Goal: Task Accomplishment & Management: Complete application form

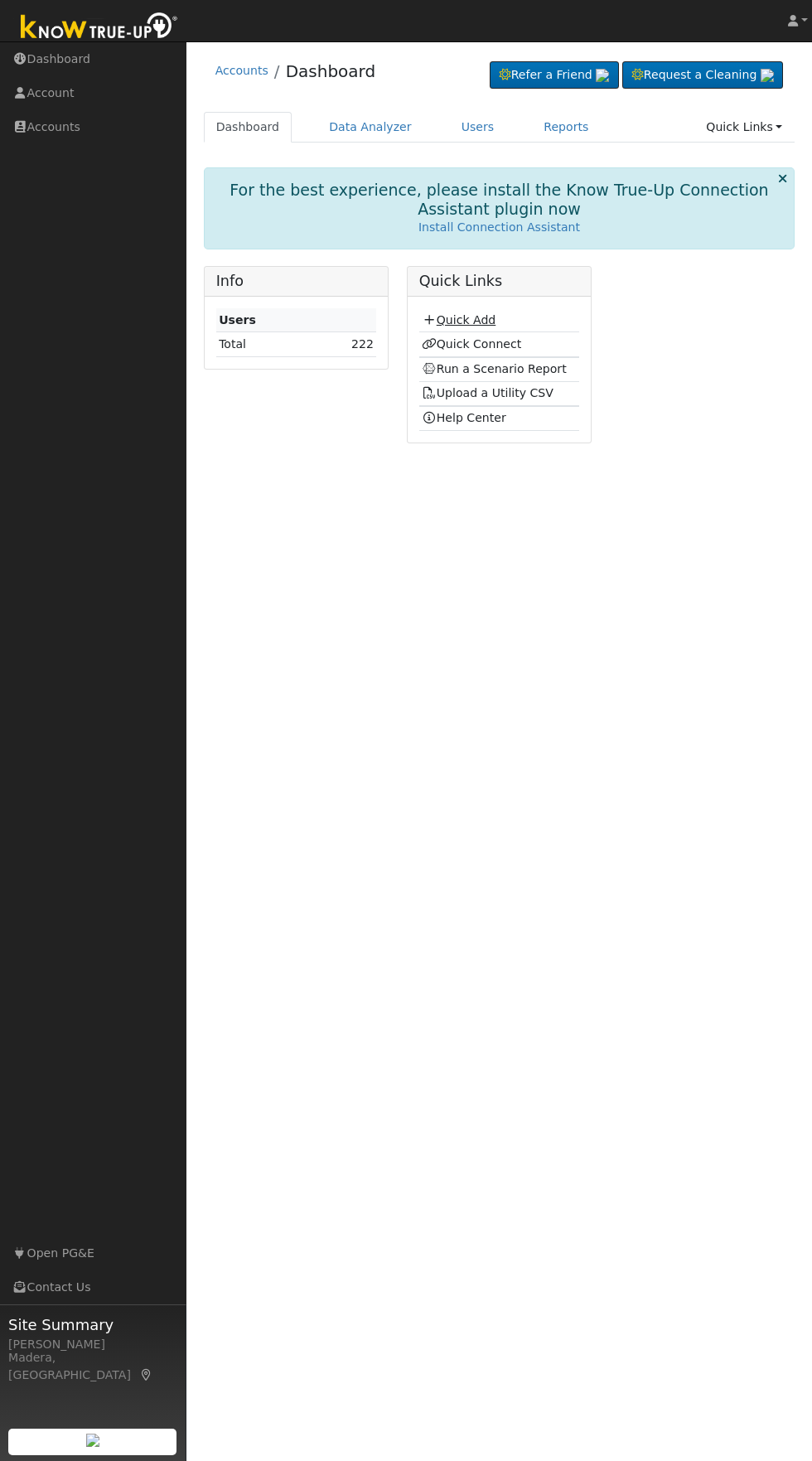
click at [470, 320] on link "Quick Add" at bounding box center [459, 319] width 74 height 13
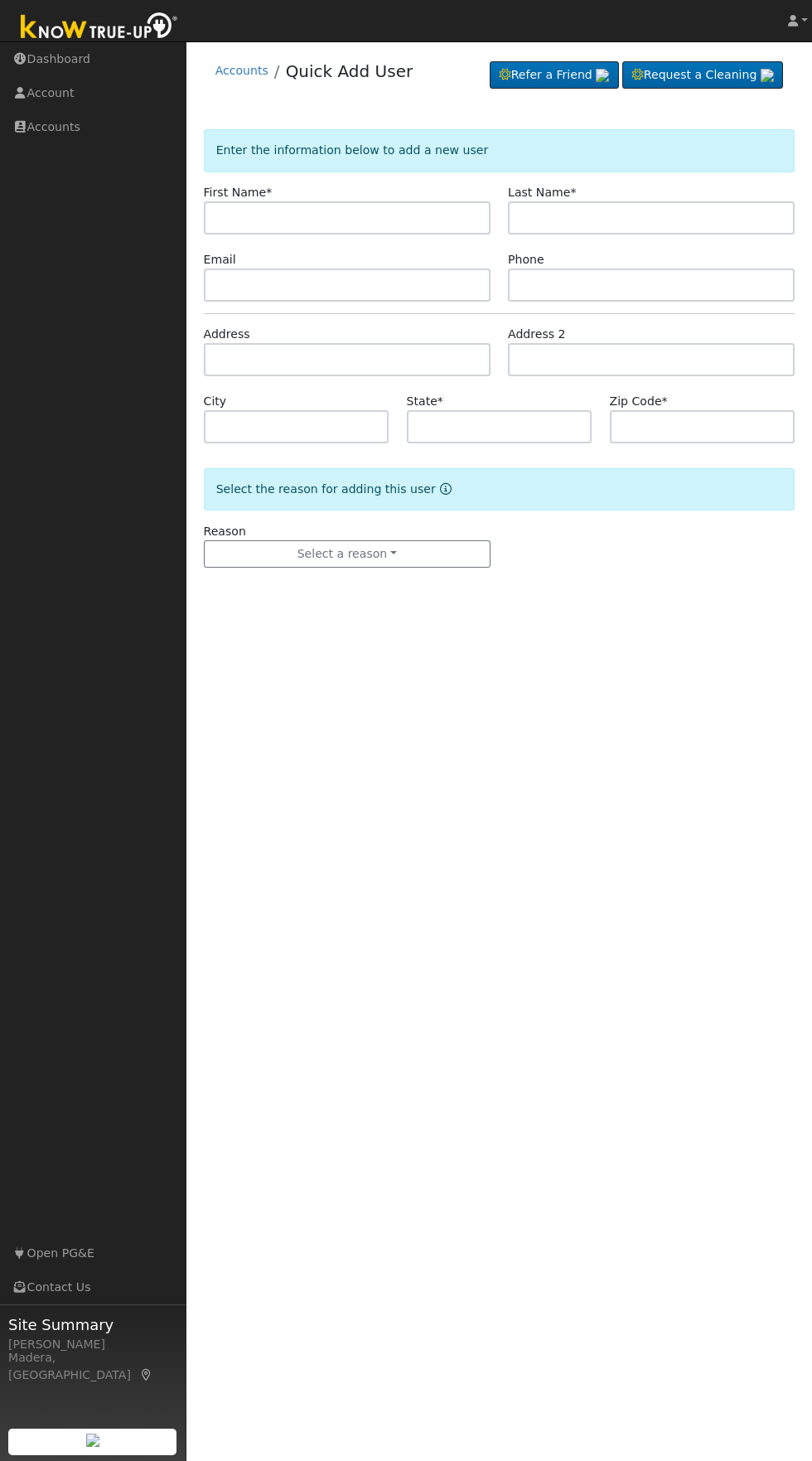
click at [408, 214] on input "text" at bounding box center [347, 218] width 286 height 33
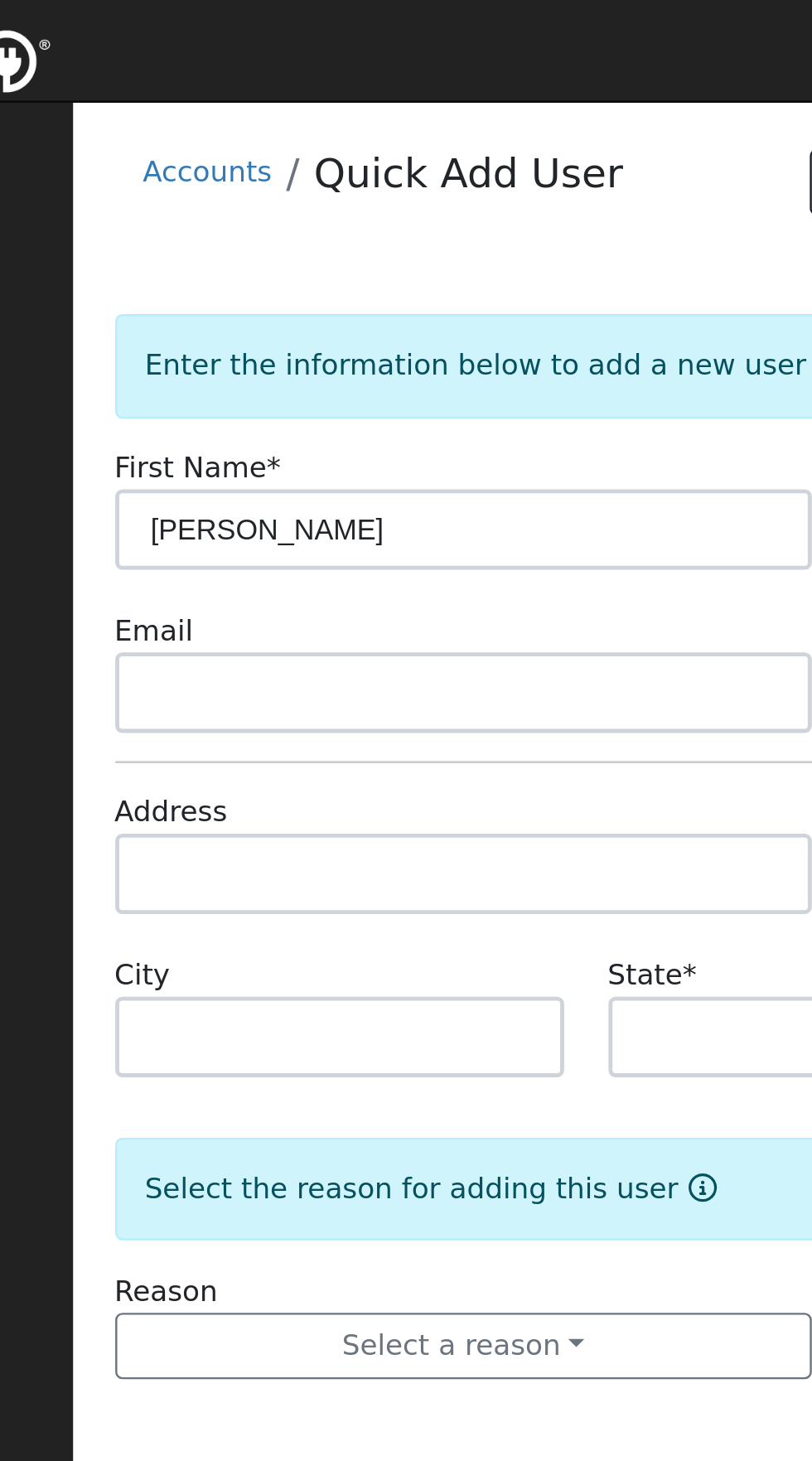
type input "[PERSON_NAME]"
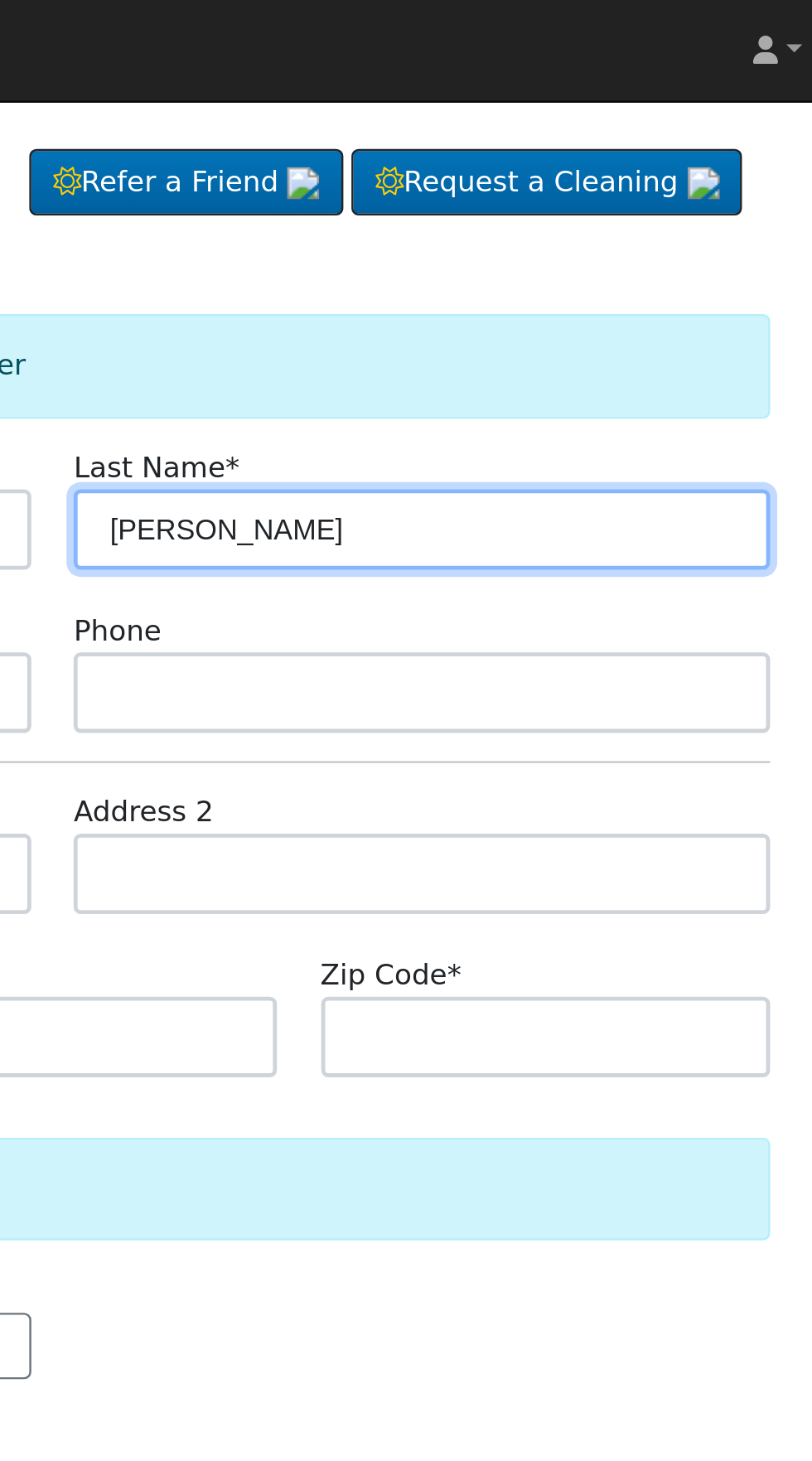
type input "[PERSON_NAME]"
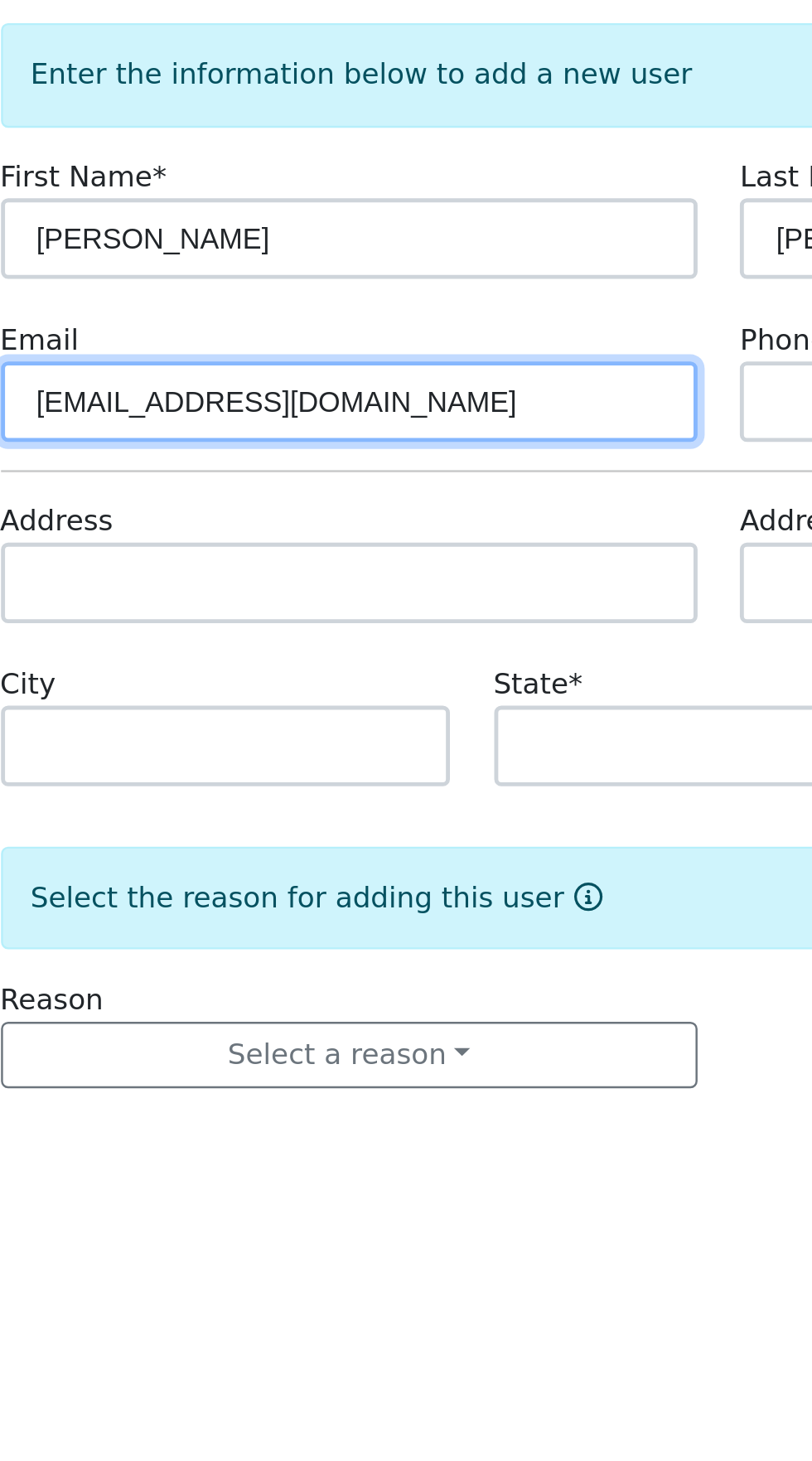
type input "[EMAIL_ADDRESS][DOMAIN_NAME]"
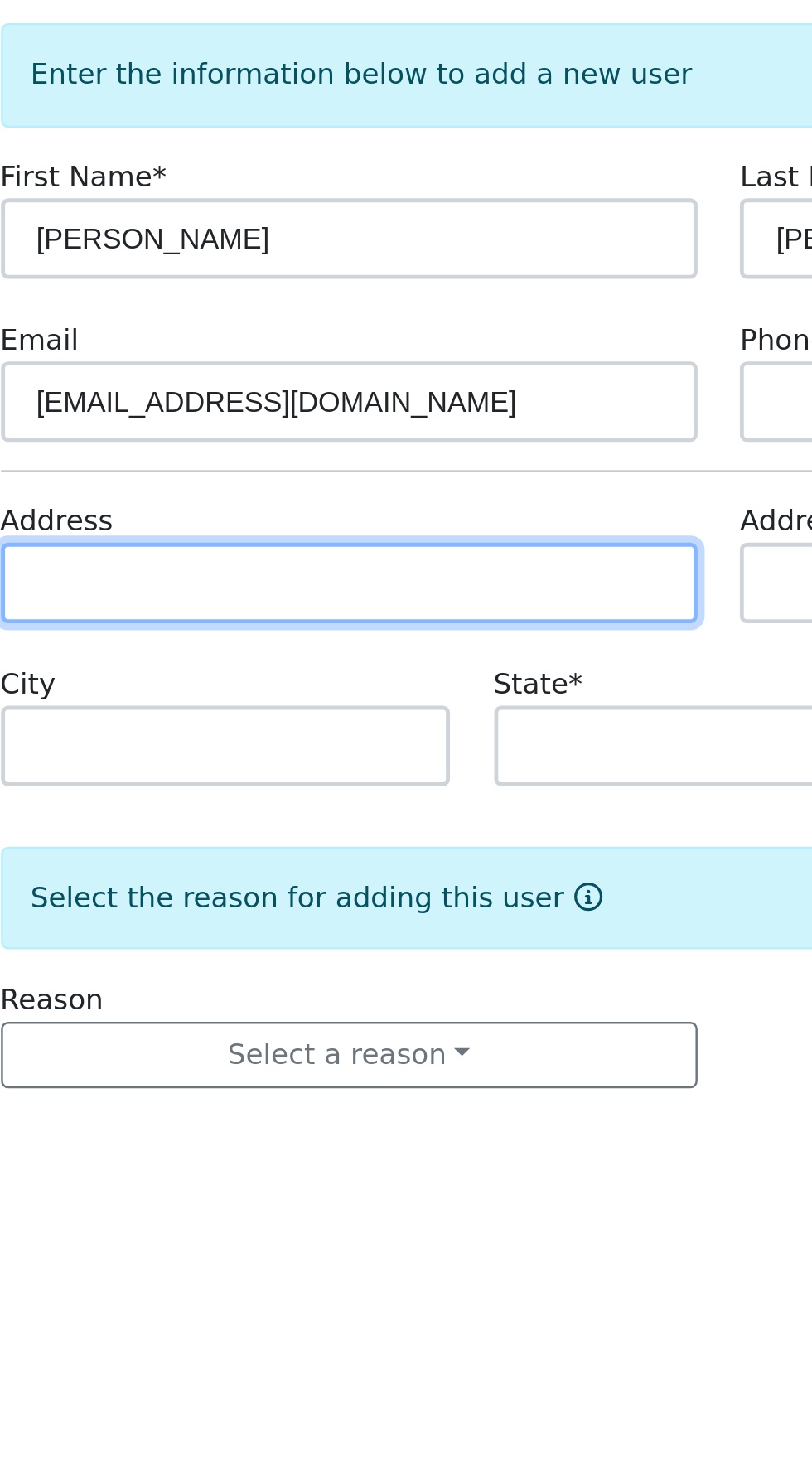
click at [446, 361] on input "text" at bounding box center [347, 359] width 286 height 33
type input "[STREET_ADDRESS]"
type input "Madera"
type input "CA"
type input "93636"
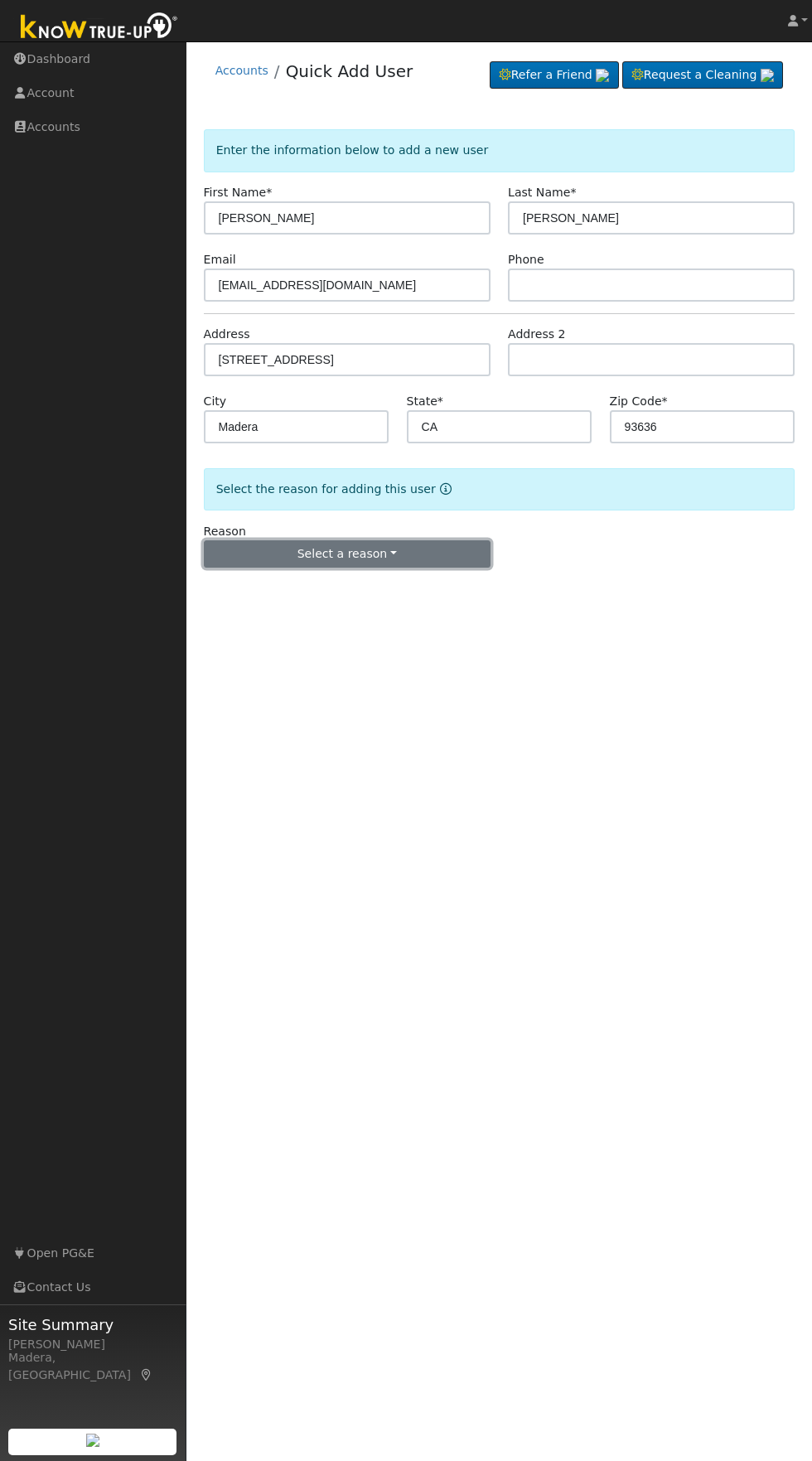
click at [416, 552] on button "Select a reason" at bounding box center [347, 554] width 286 height 28
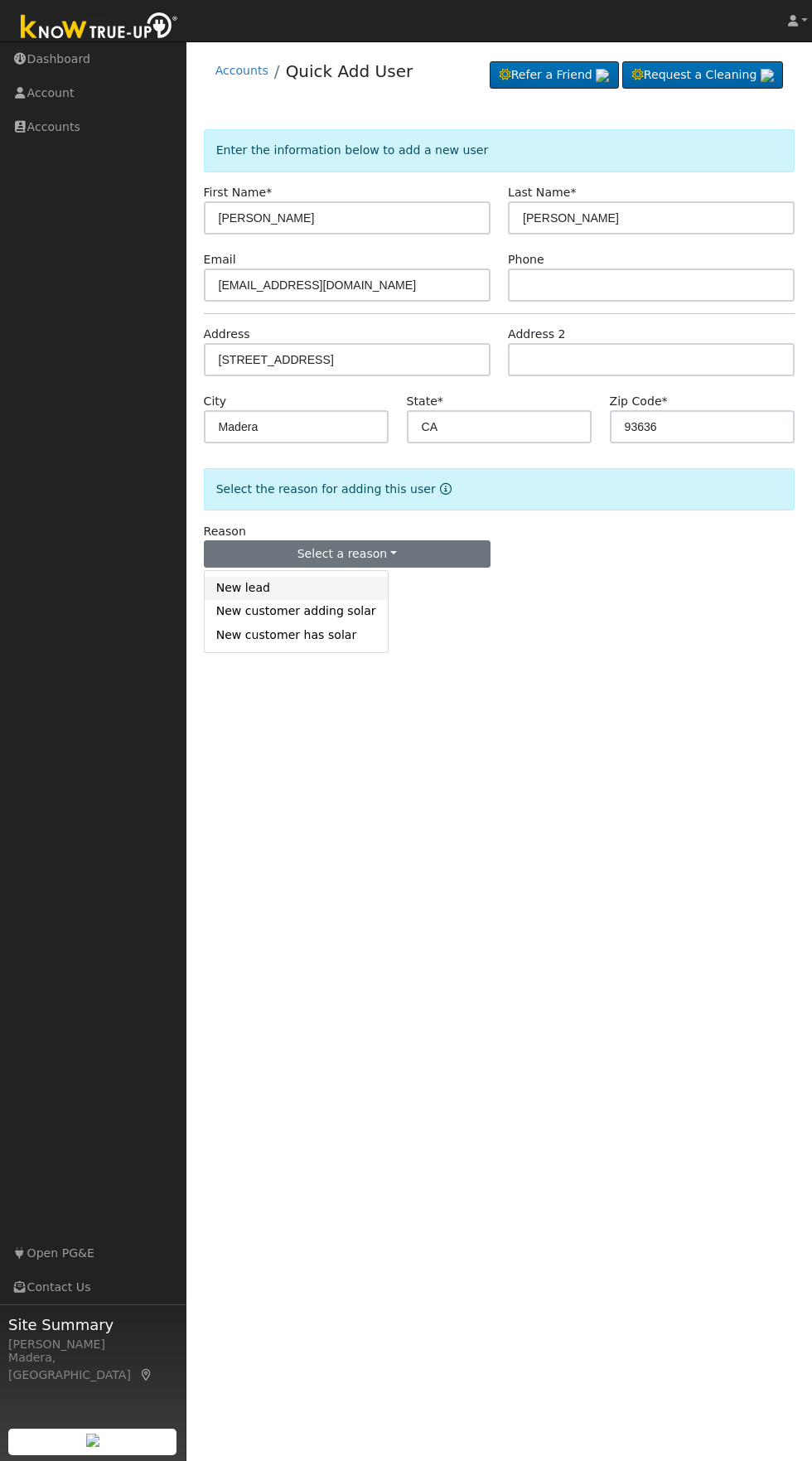
click at [259, 580] on link "New lead" at bounding box center [297, 588] width 183 height 23
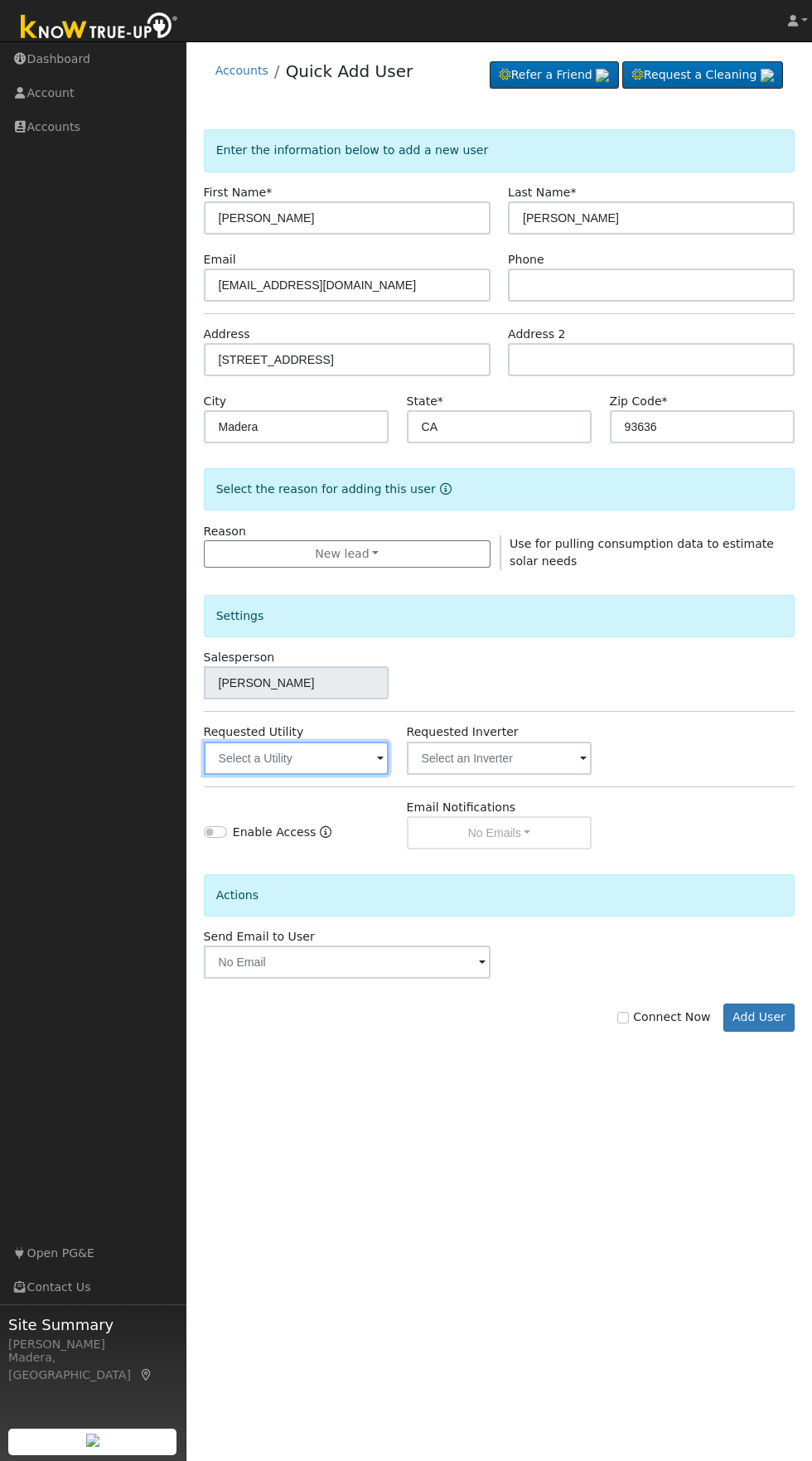
click at [314, 761] on input "text" at bounding box center [297, 758] width 185 height 33
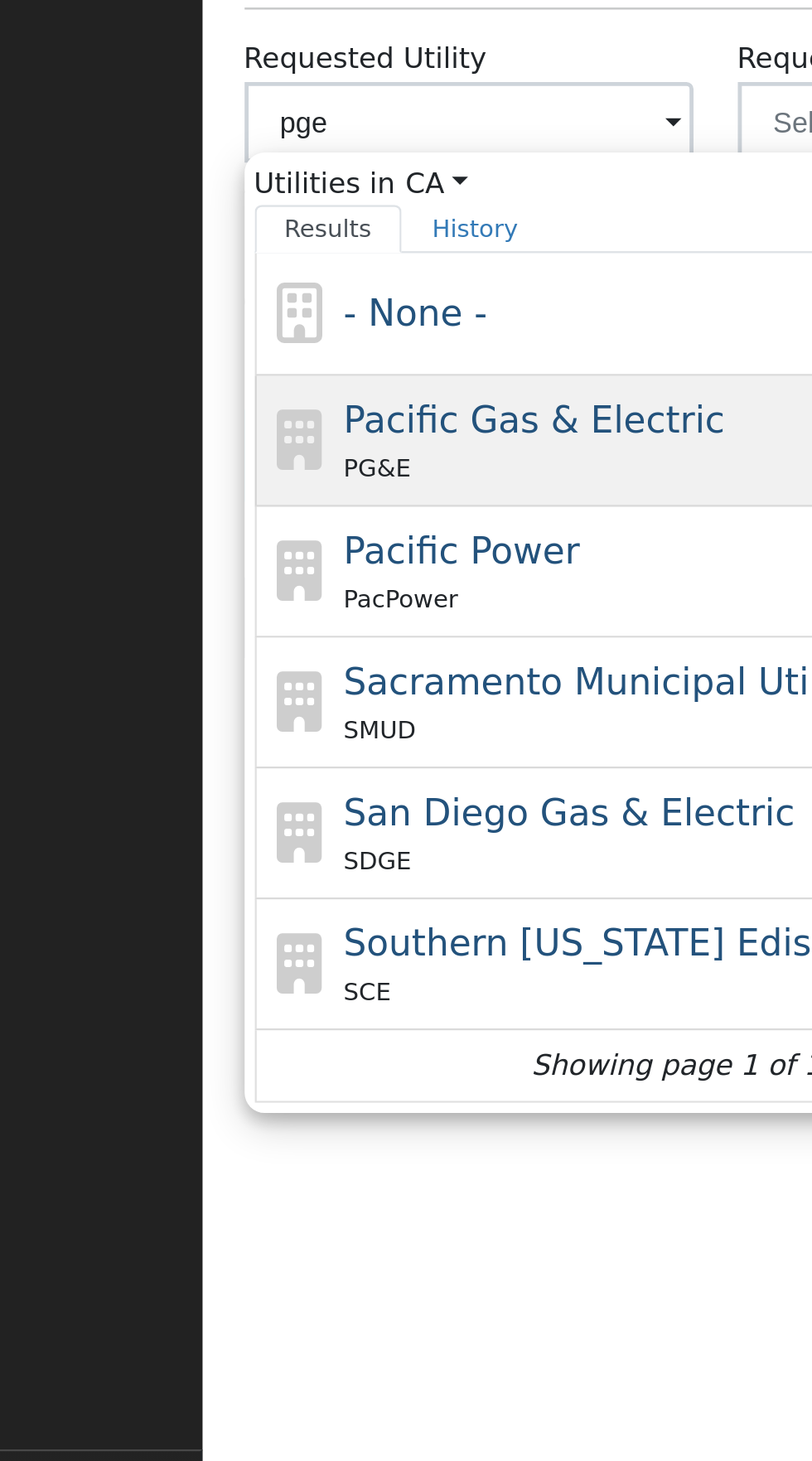
click at [355, 889] on div "Pacific Gas & Electric PG&E" at bounding box center [398, 890] width 307 height 39
type input "Pacific Gas & Electric"
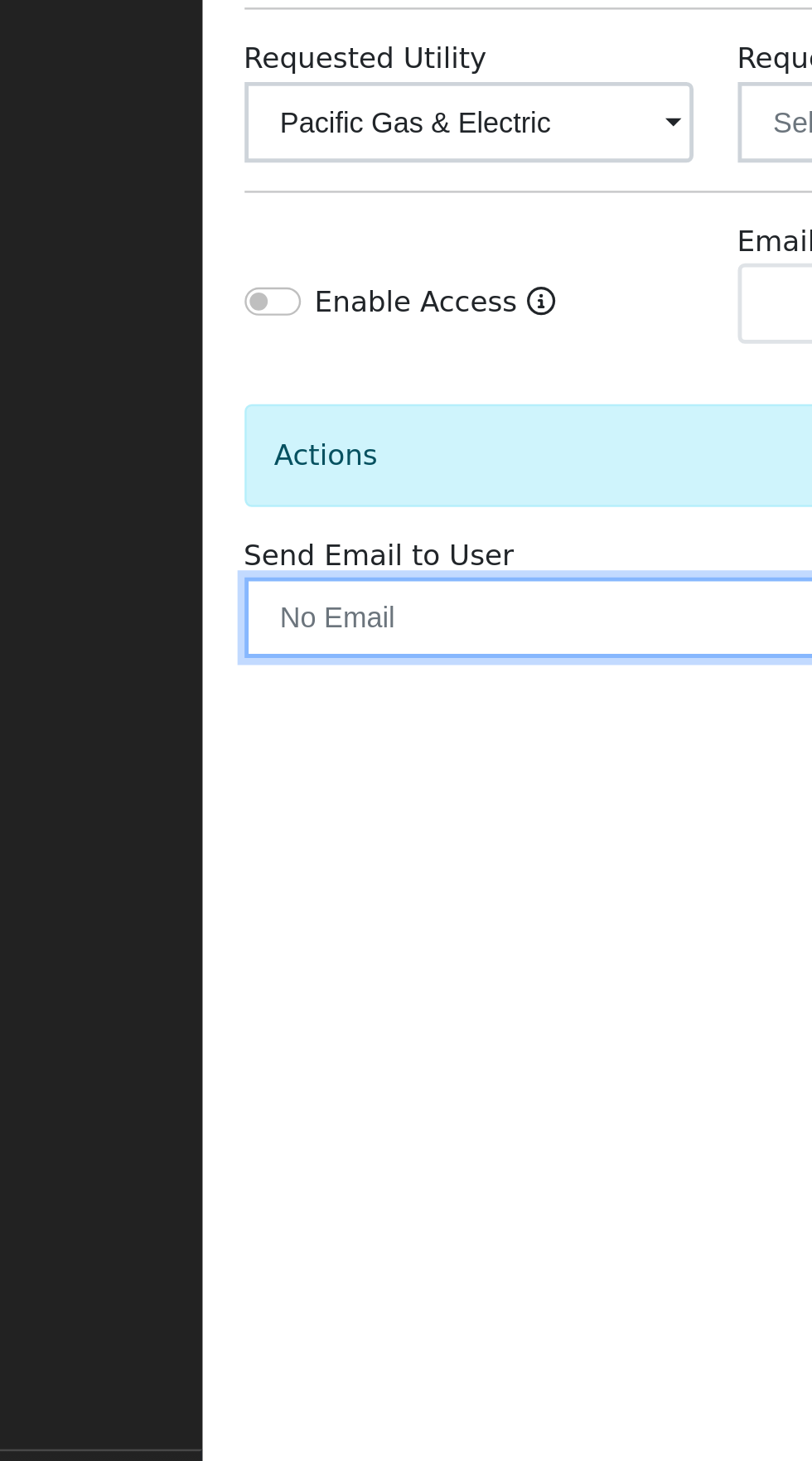
click at [357, 966] on input "text" at bounding box center [347, 962] width 286 height 33
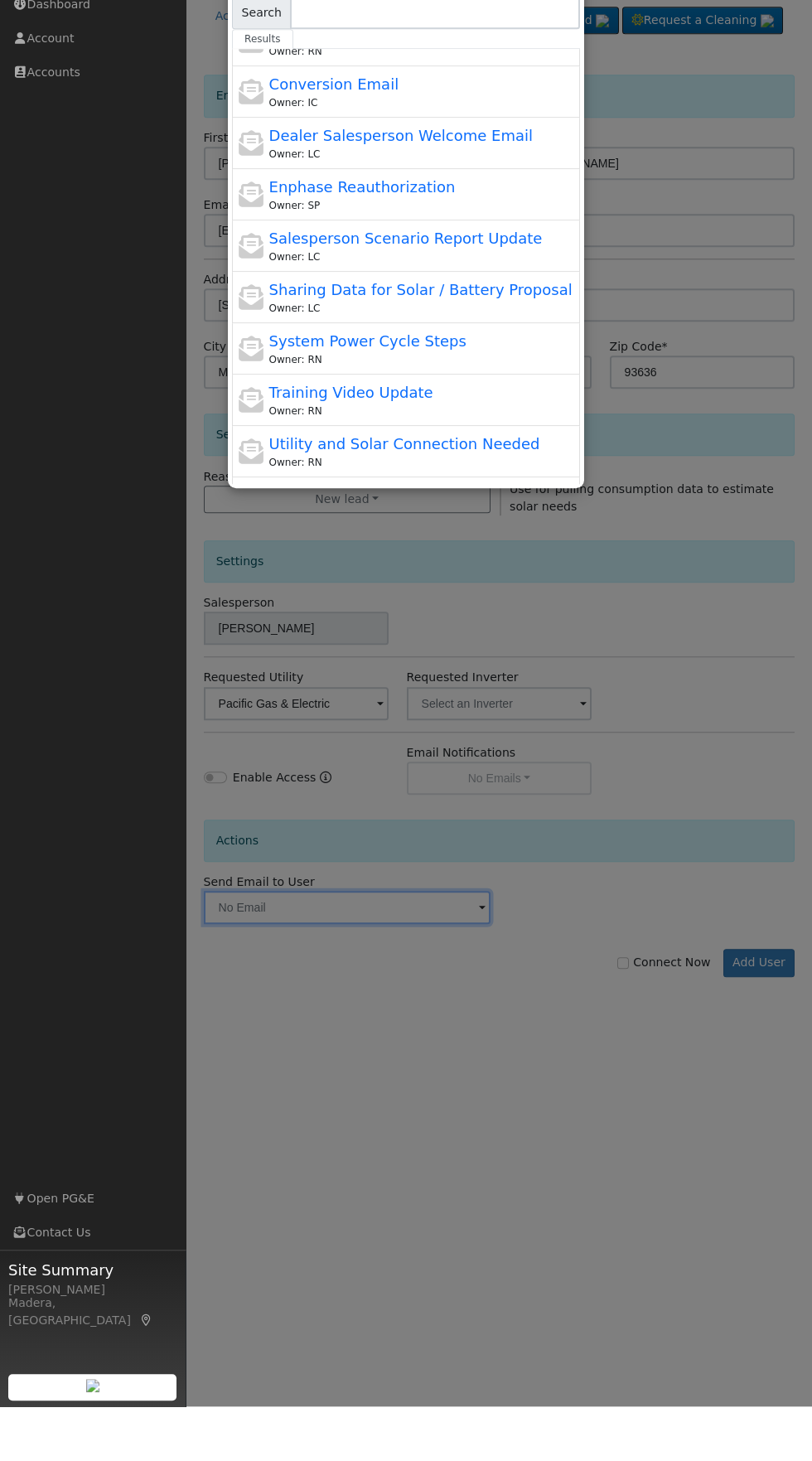
scroll to position [218, 0]
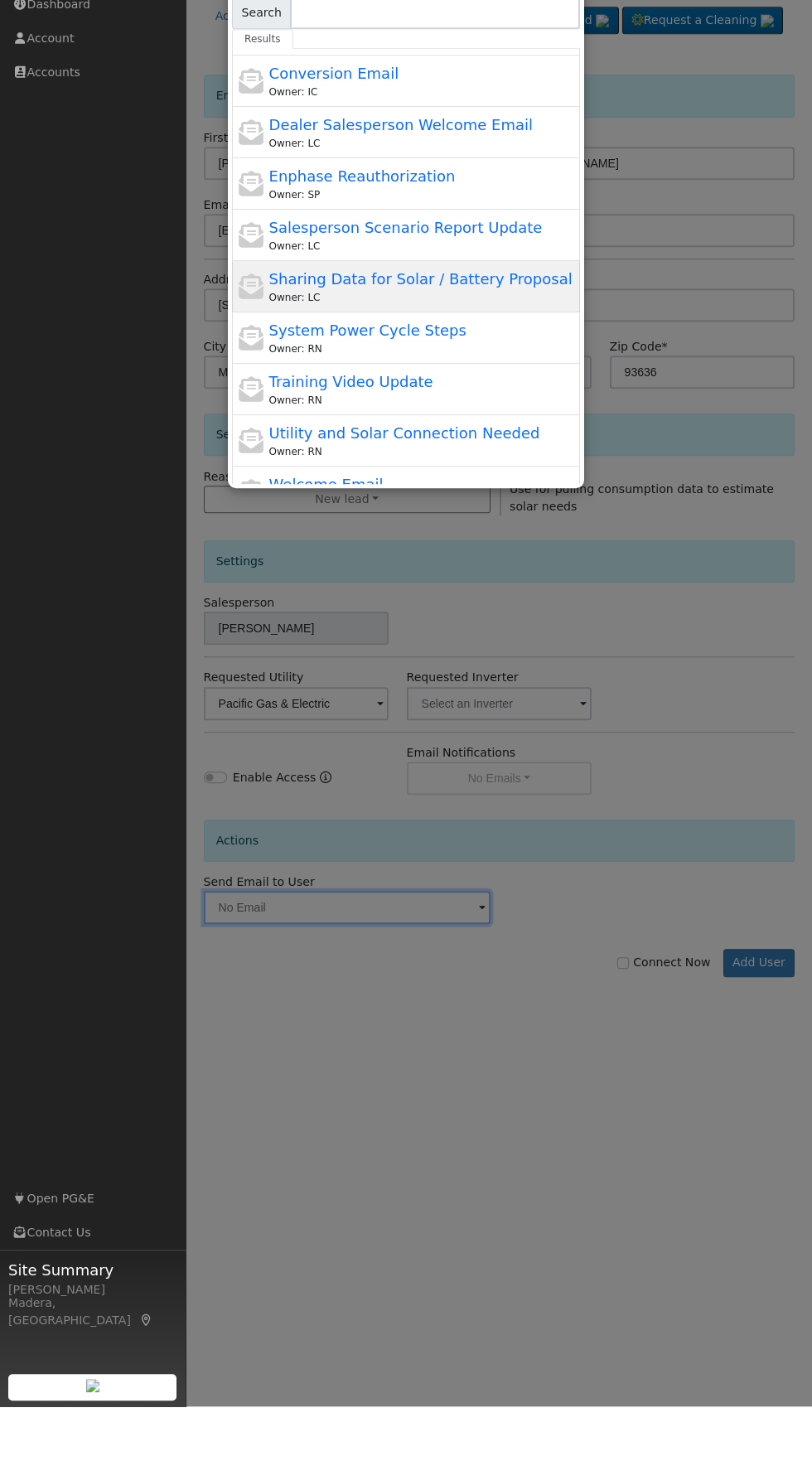
click at [502, 335] on span "Sharing Data for Solar / Battery Proposal" at bounding box center [421, 334] width 304 height 17
type input "Sharing Data for Solar / Battery Proposal"
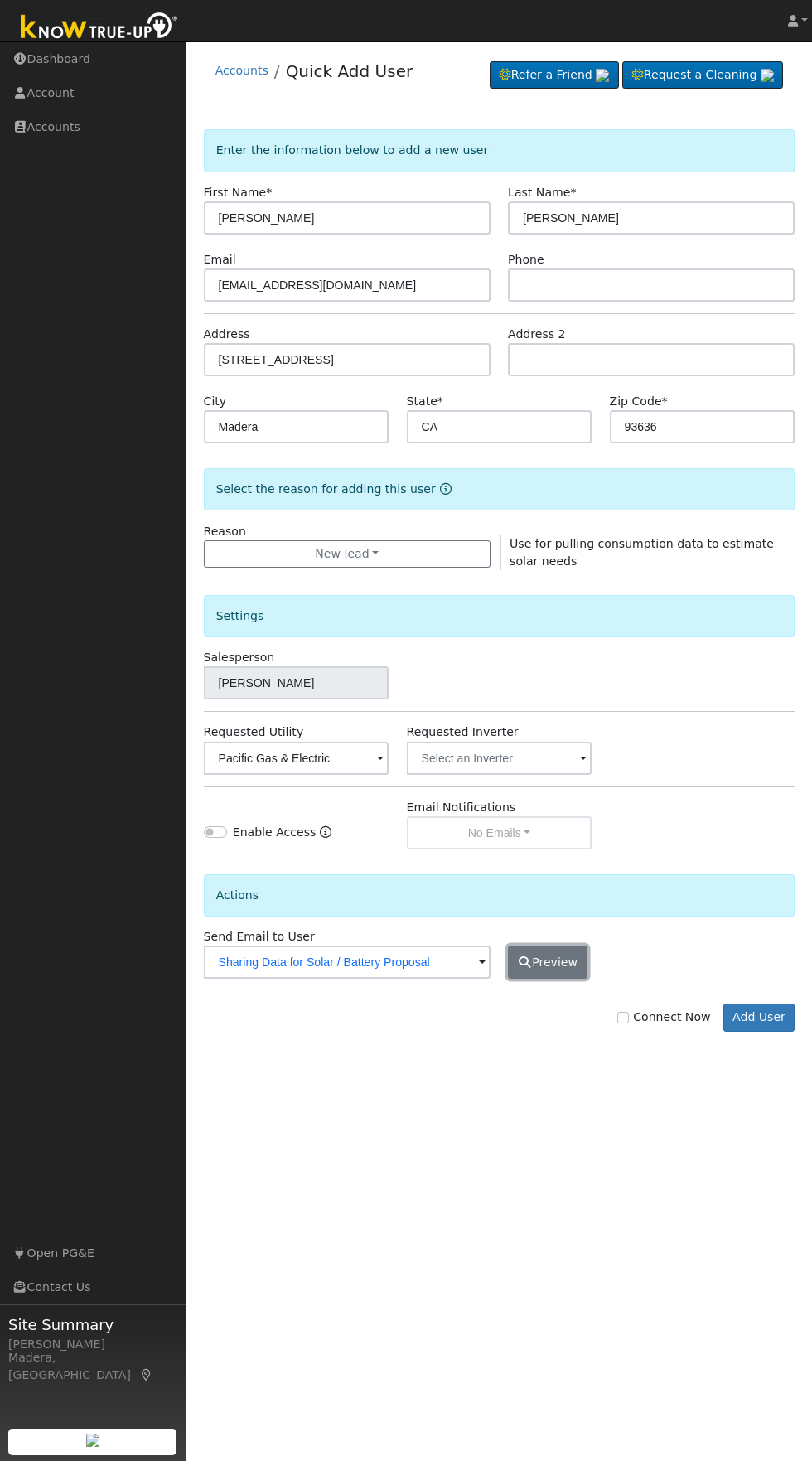
click at [556, 963] on button "Preview" at bounding box center [547, 962] width 80 height 33
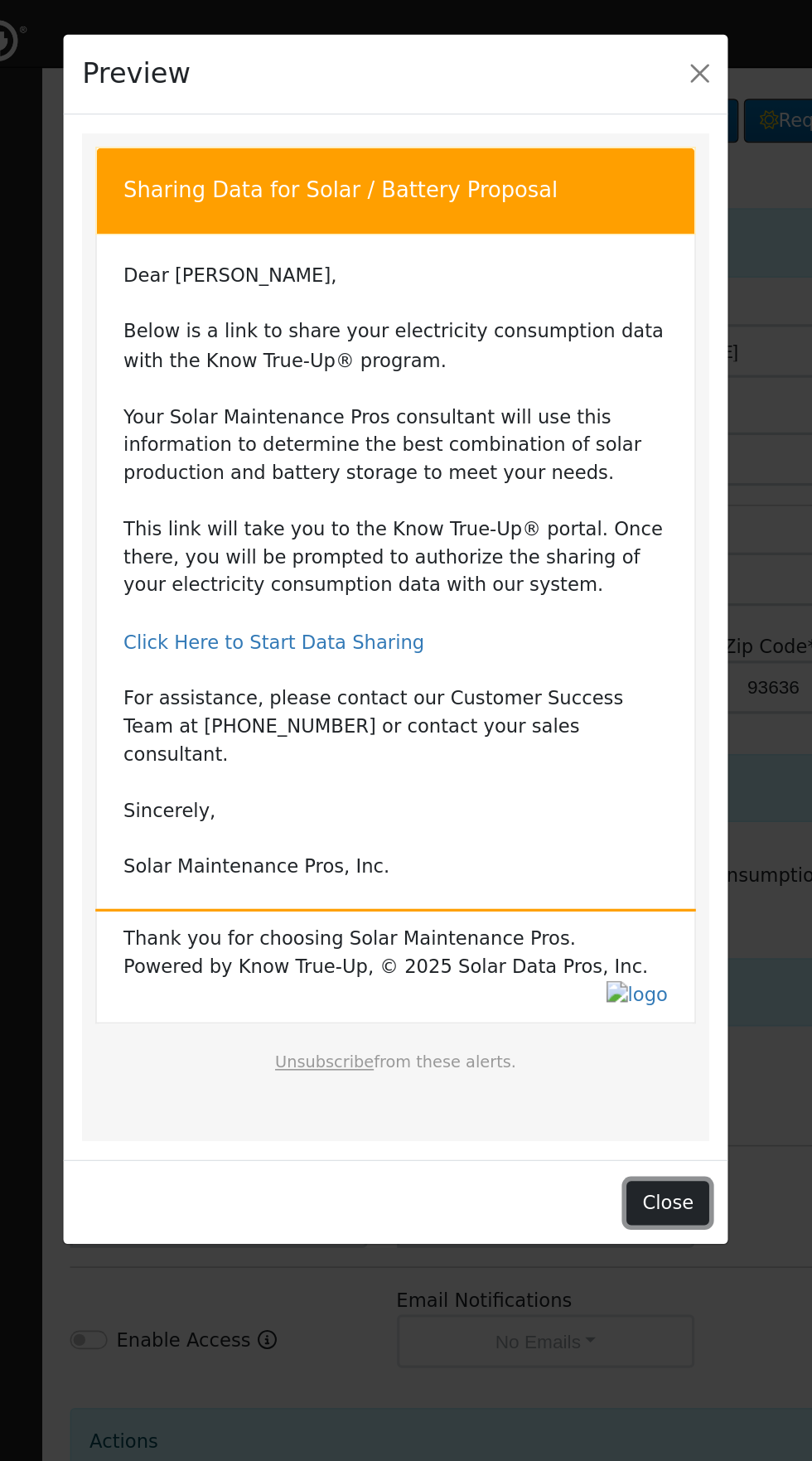
click at [590, 751] on button "Close" at bounding box center [574, 747] width 51 height 28
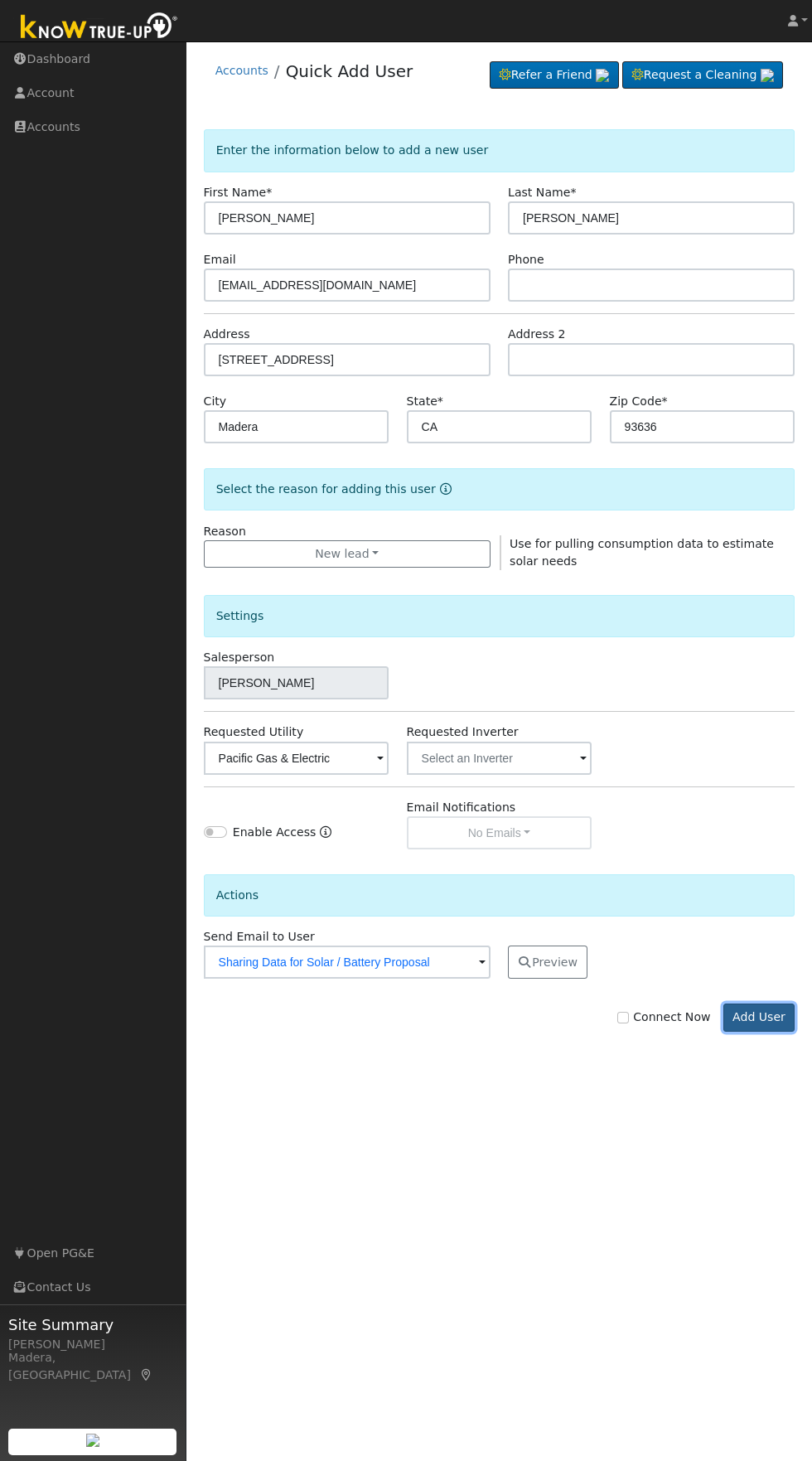
click at [773, 1025] on button "Add User" at bounding box center [759, 1017] width 72 height 28
